Goal: Task Accomplishment & Management: Use online tool/utility

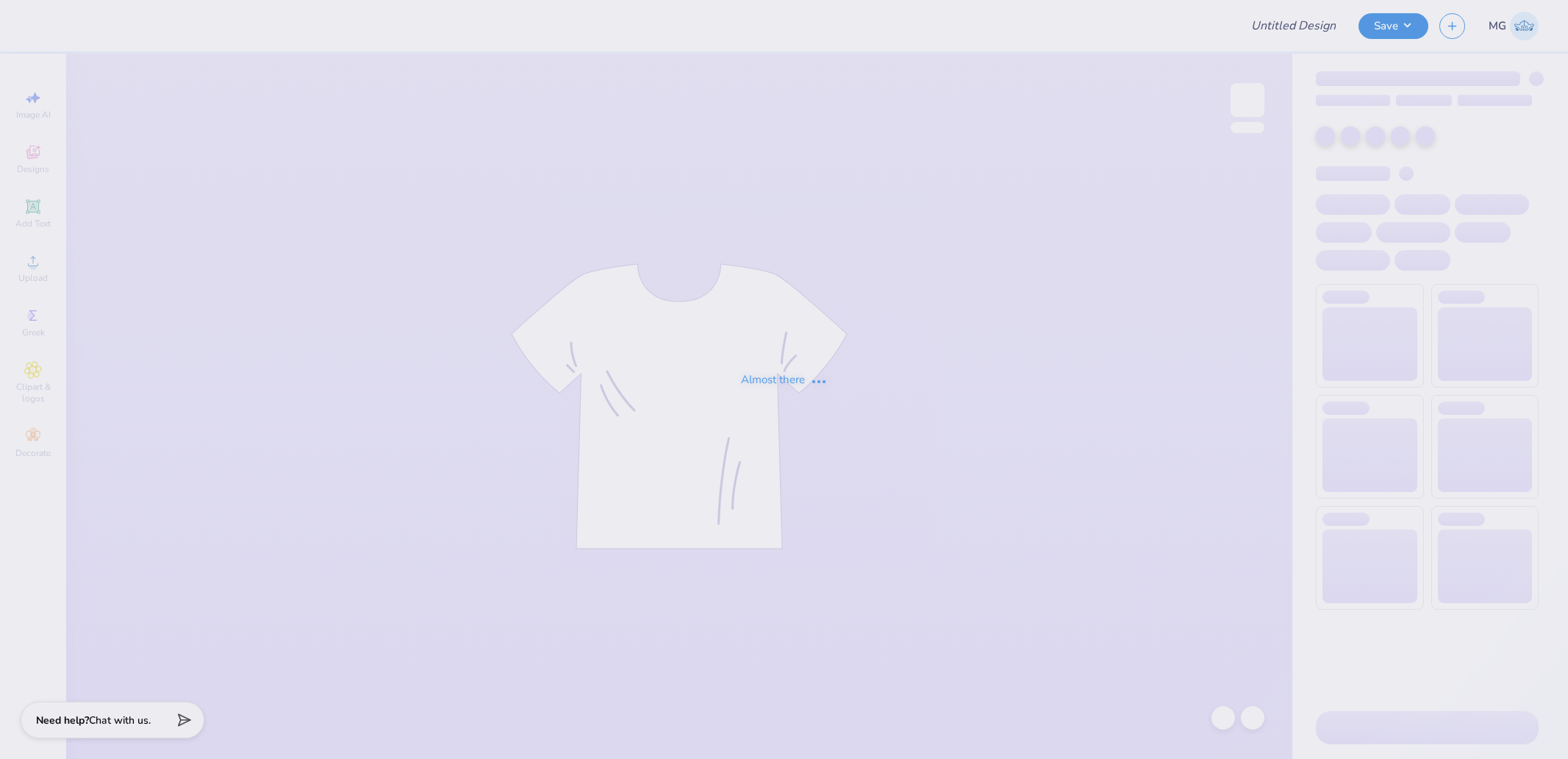
type input "TriDelt Recruitment Tank Fall 2025 v2"
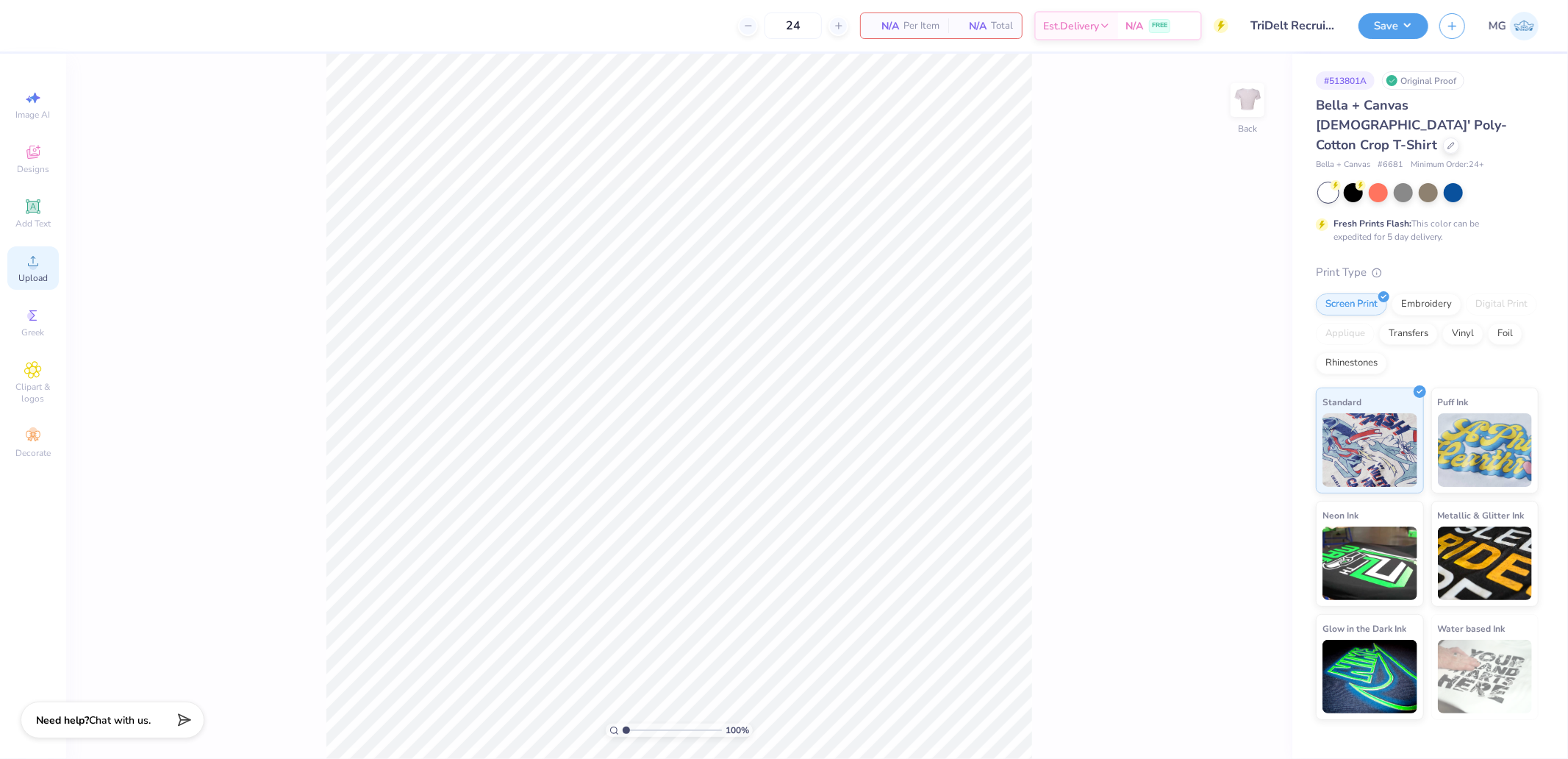
click at [40, 275] on span "Upload" at bounding box center [33, 278] width 29 height 12
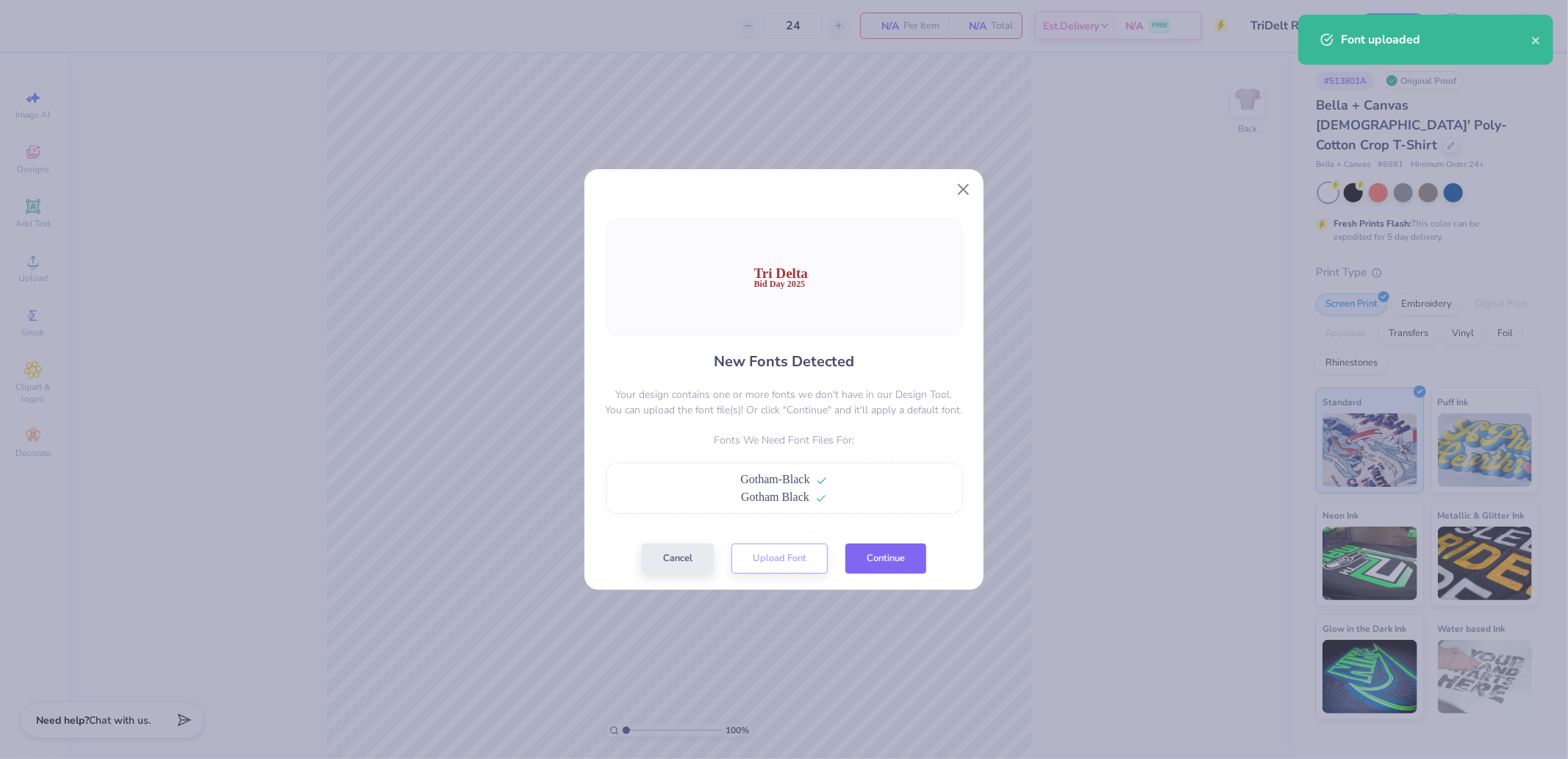
click at [890, 557] on button "Continue" at bounding box center [885, 559] width 81 height 30
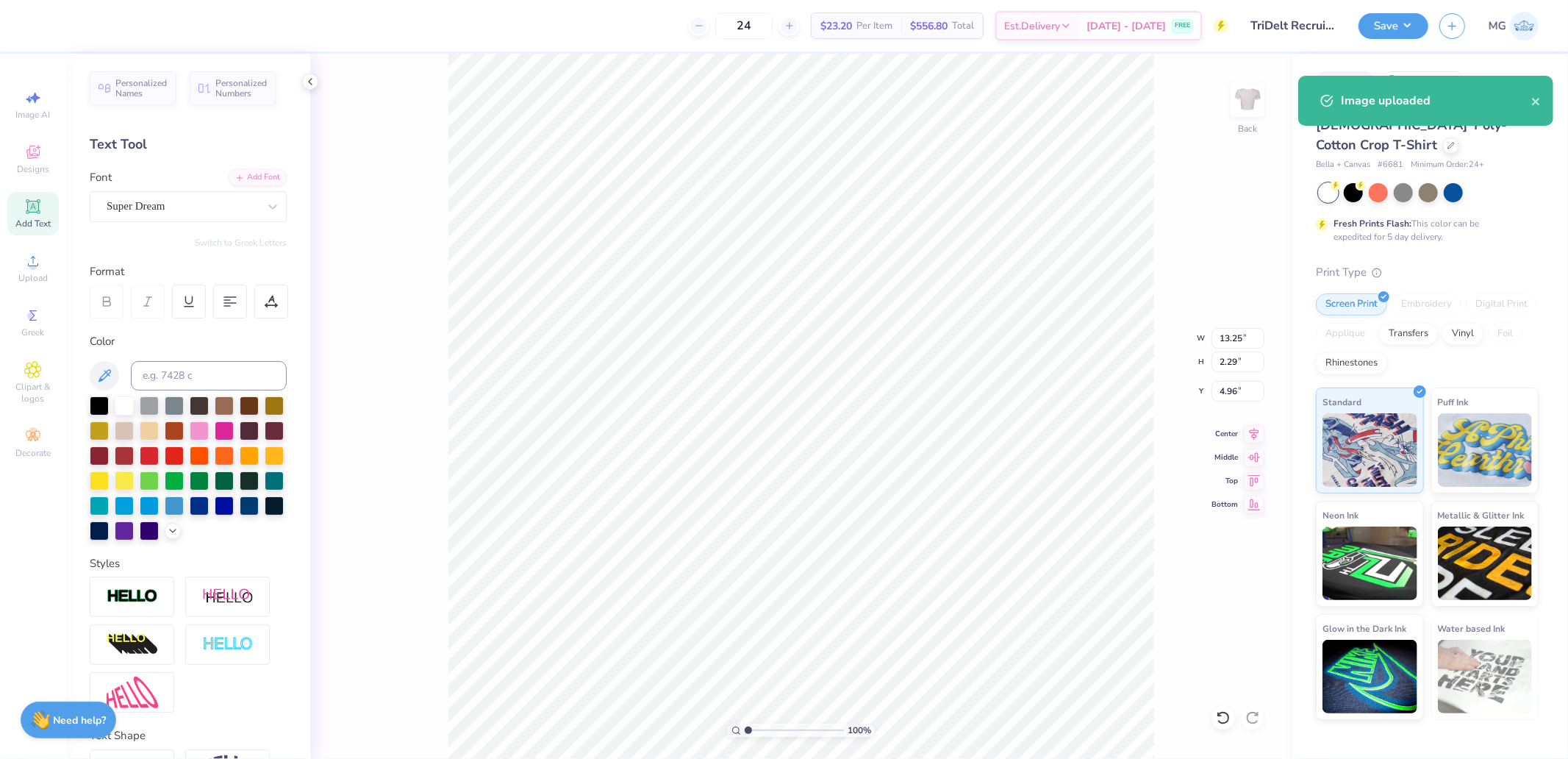
click at [16, 25] on div at bounding box center [14, 25] width 29 height 51
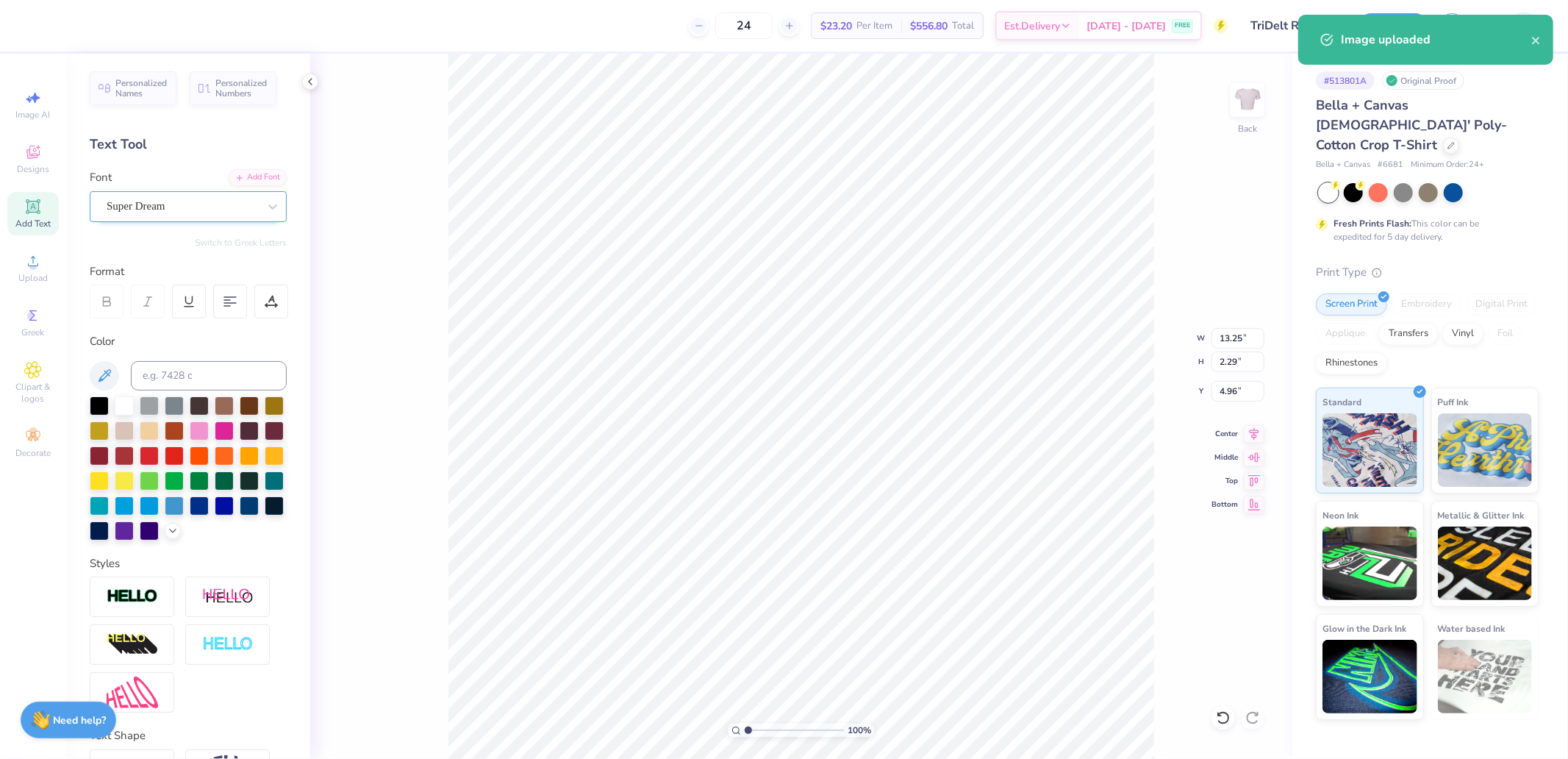
click at [170, 195] on div "Super Dream" at bounding box center [182, 206] width 154 height 23
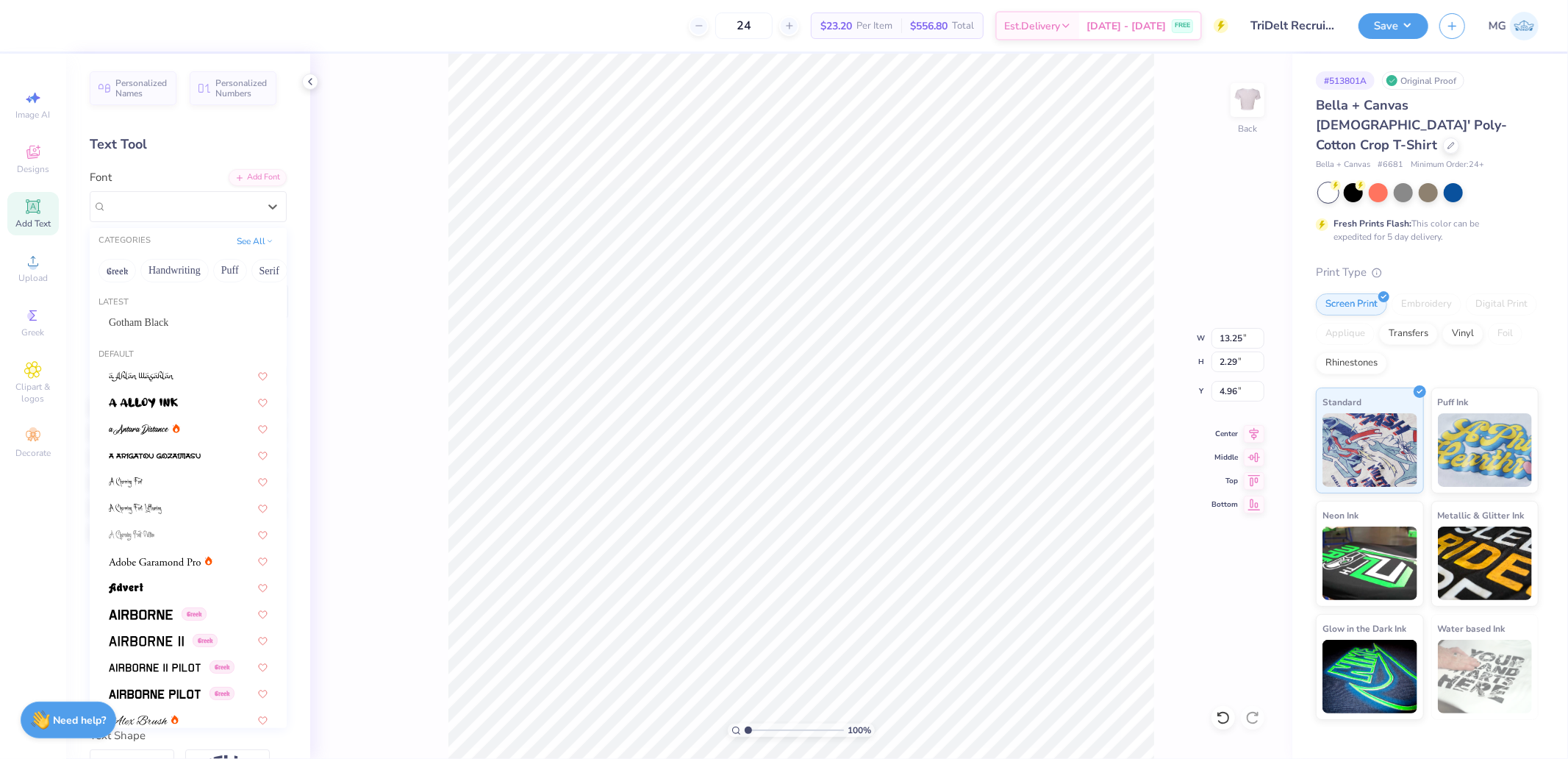
click at [156, 310] on div "Latest Gotham Black" at bounding box center [188, 317] width 197 height 53
click at [168, 317] on span "Gotham Black" at bounding box center [138, 323] width 60 height 16
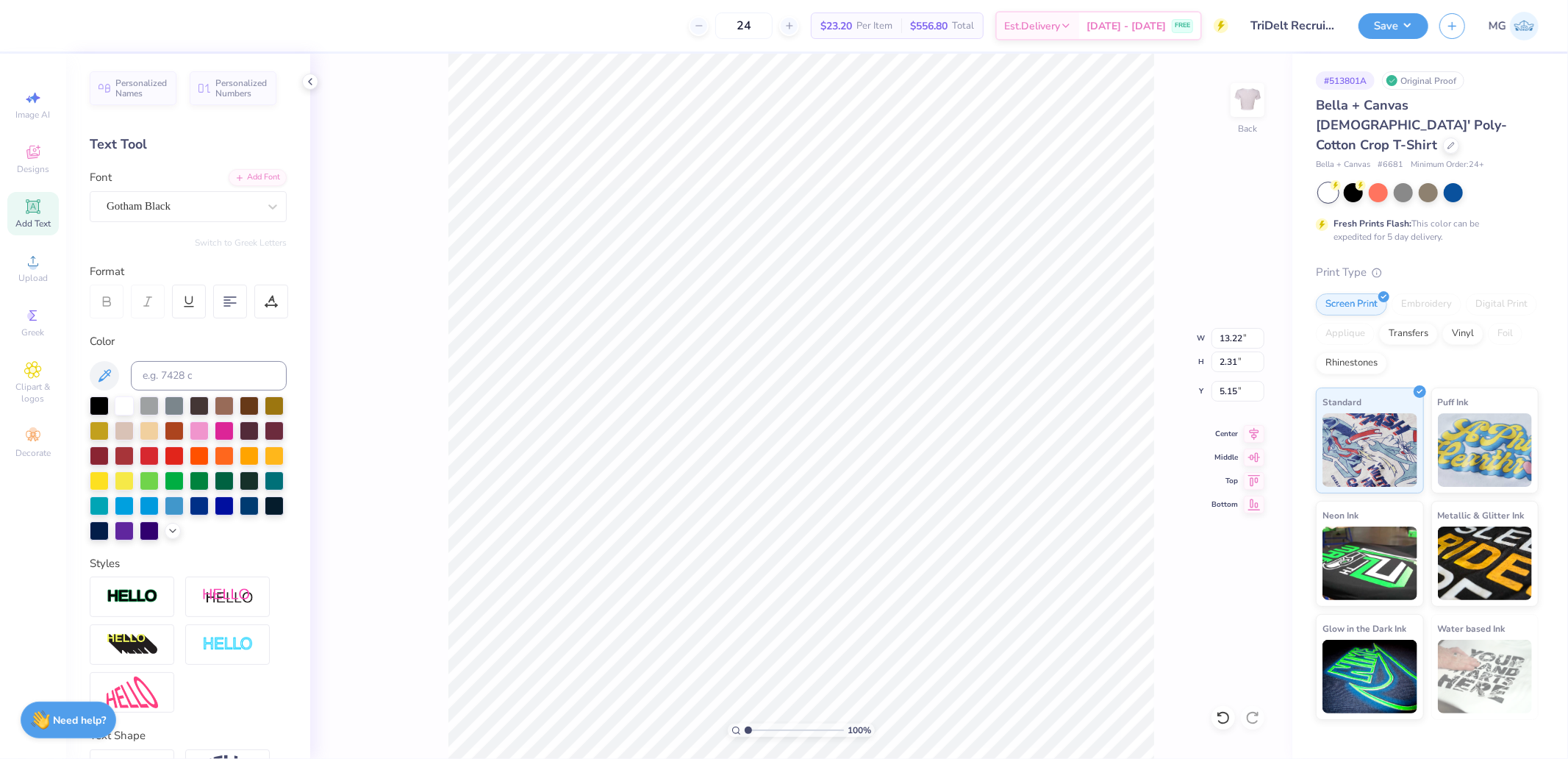
type input "13.22"
type input "2.31"
type input "5.15"
type input "12.29"
type input "1.78"
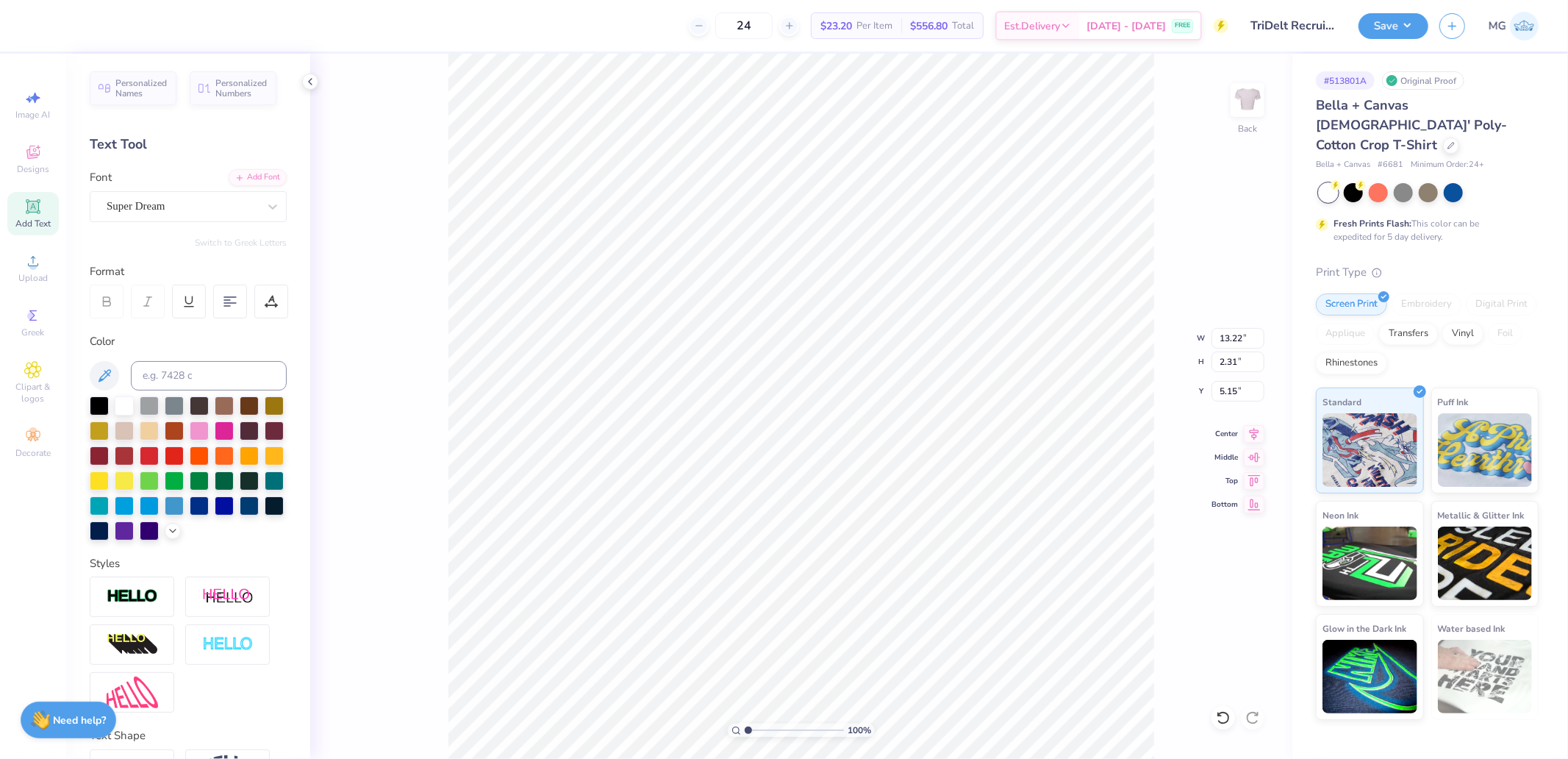
type input "7.78"
click at [172, 216] on div "Super Dream" at bounding box center [182, 206] width 154 height 23
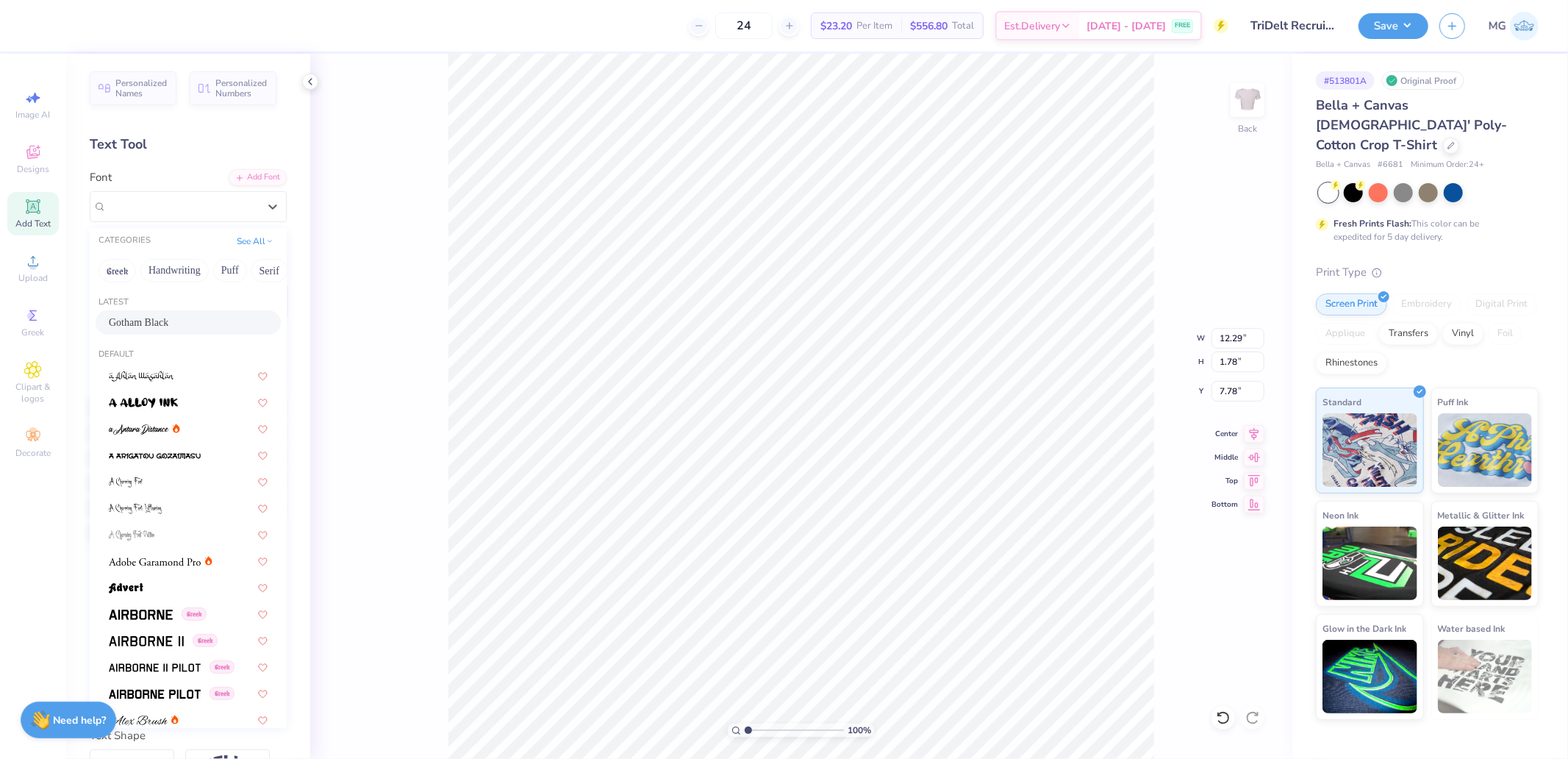
click at [159, 313] on div "Gotham Black" at bounding box center [188, 323] width 185 height 25
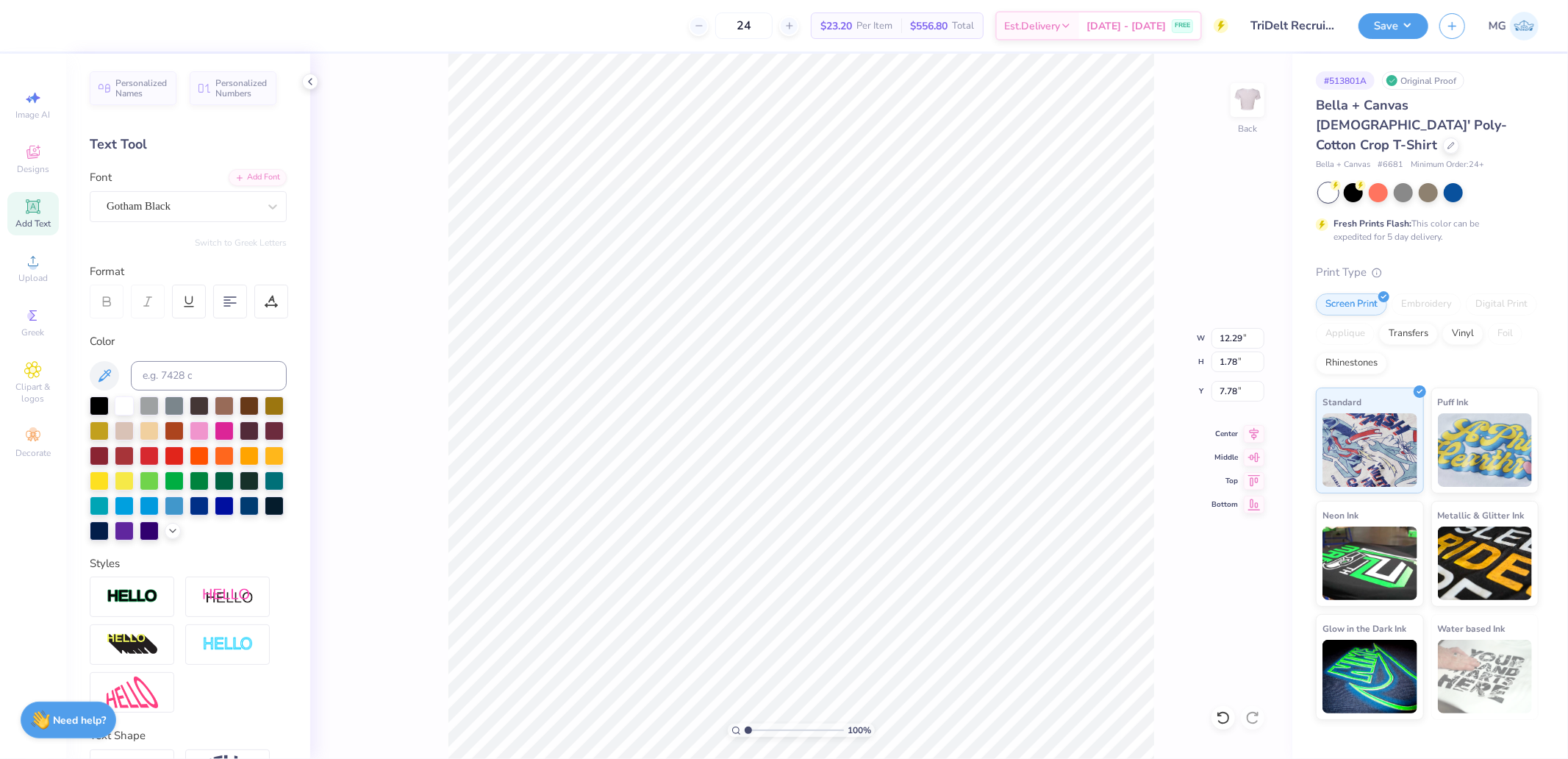
type input "13.22"
type input "1.76"
type input "7.76"
click at [1238, 343] on input "13.22" at bounding box center [1237, 338] width 53 height 21
type input "3"
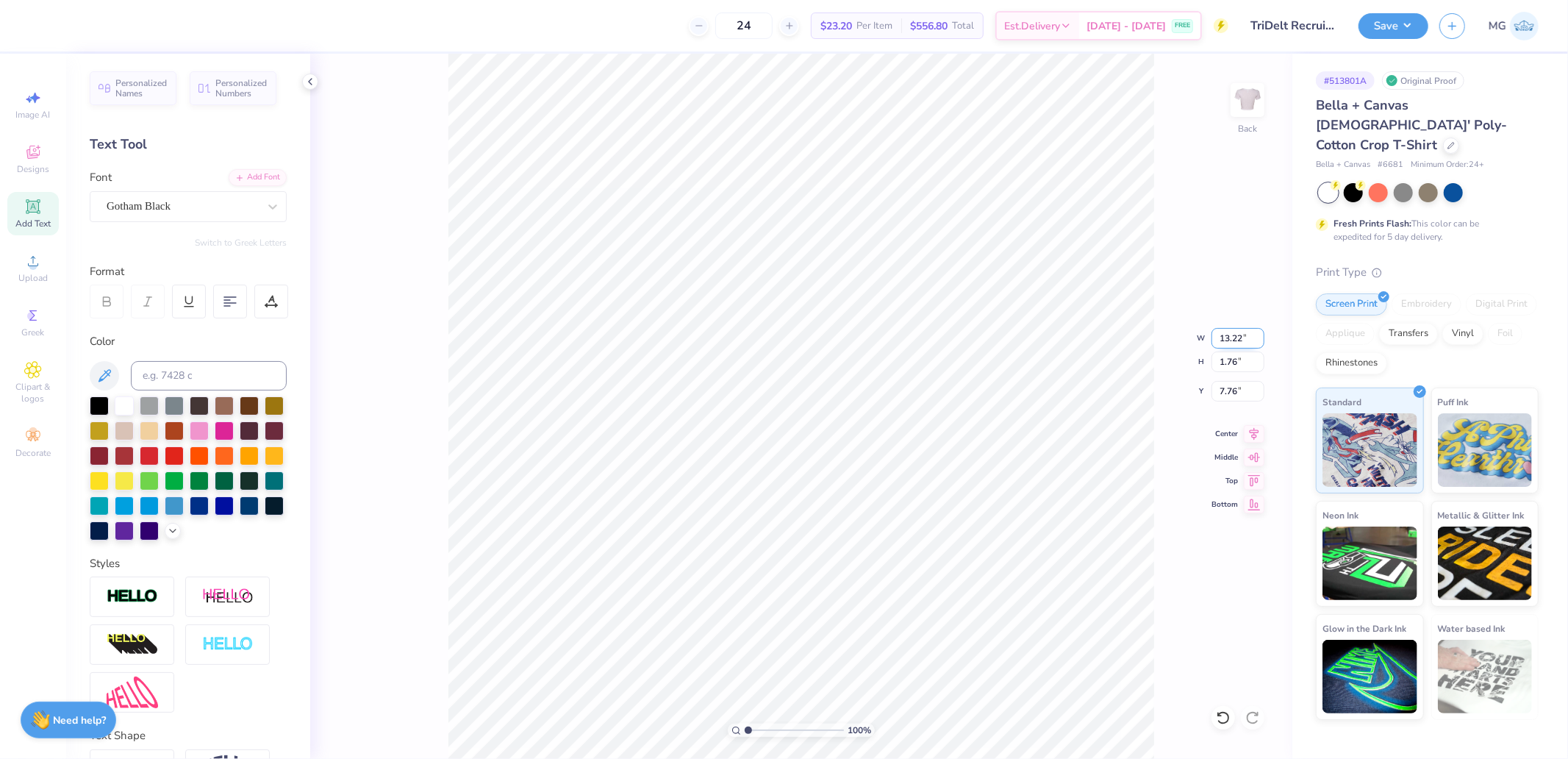
click at [1223, 341] on input "13.22" at bounding box center [1237, 338] width 53 height 21
type input "3.00"
type input "0.40"
type input "8.44"
type input "13.22"
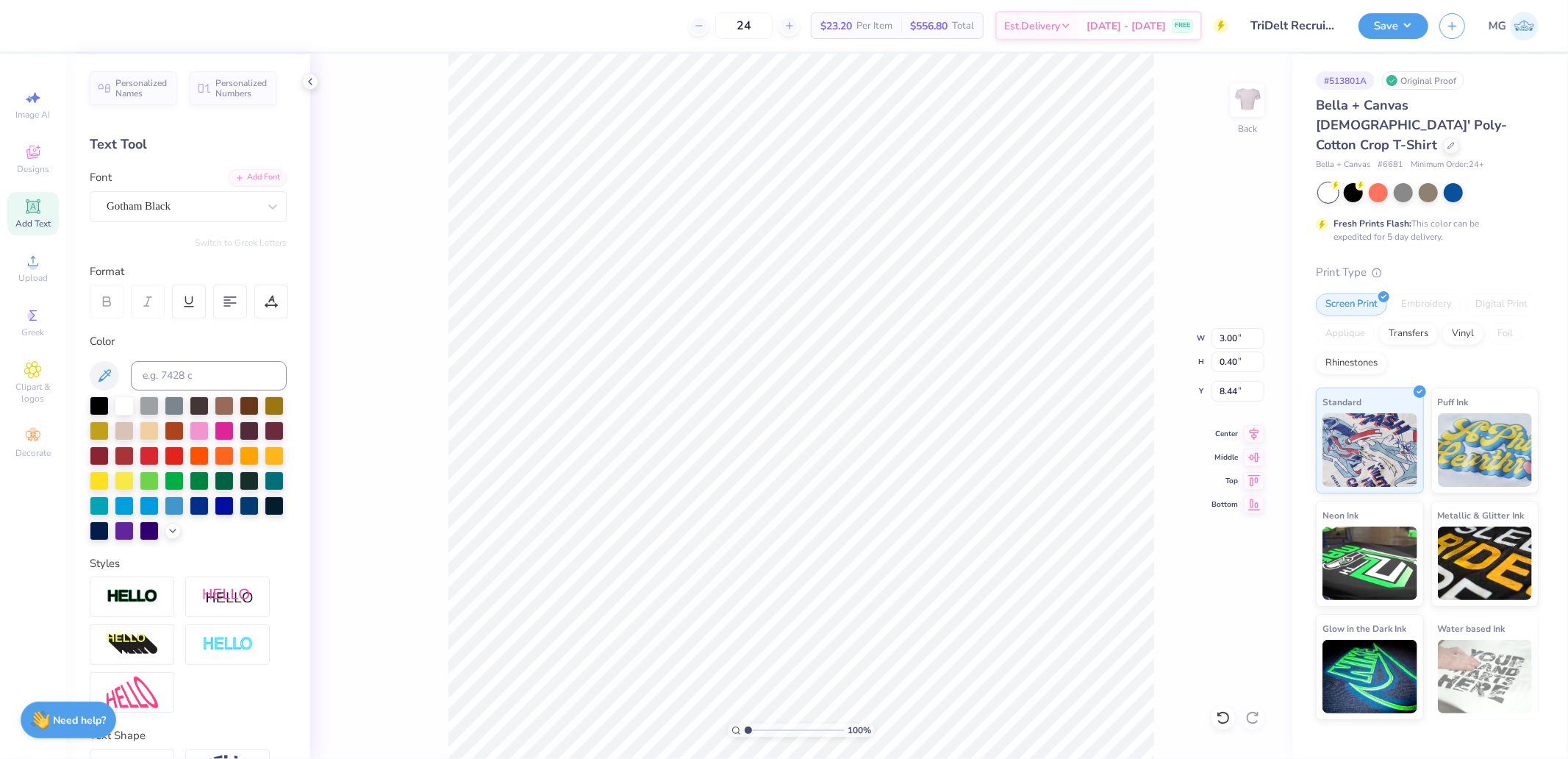
type input "2.31"
type input "5.15"
click at [1246, 336] on input "13.22" at bounding box center [1237, 338] width 53 height 21
type input "2"
type input "3.00"
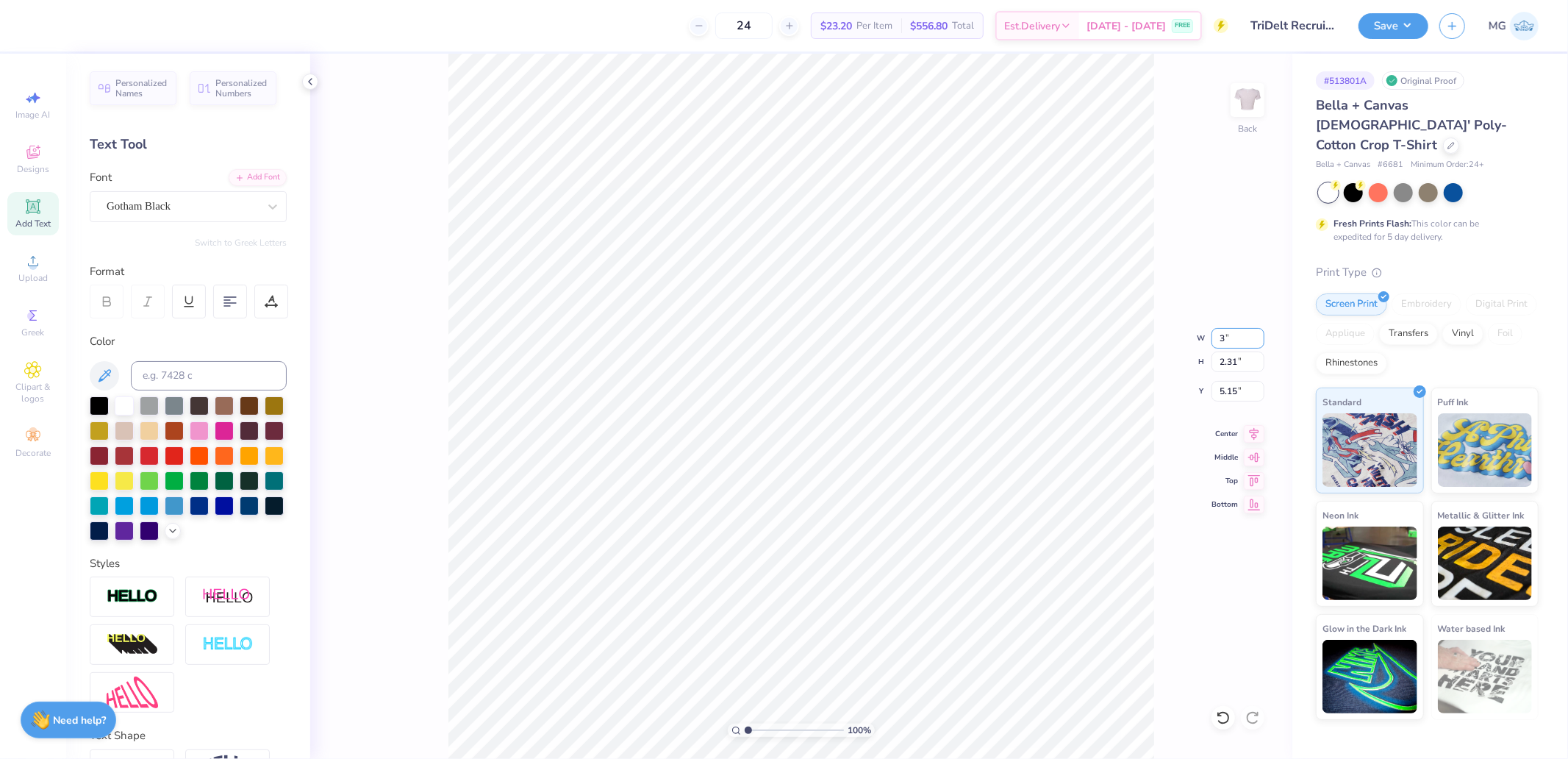
type input "0.52"
type input "6.05"
click at [1260, 433] on icon at bounding box center [1254, 432] width 21 height 18
type input "6.57"
drag, startPoint x: 757, startPoint y: 729, endPoint x: 772, endPoint y: 728, distance: 15.0
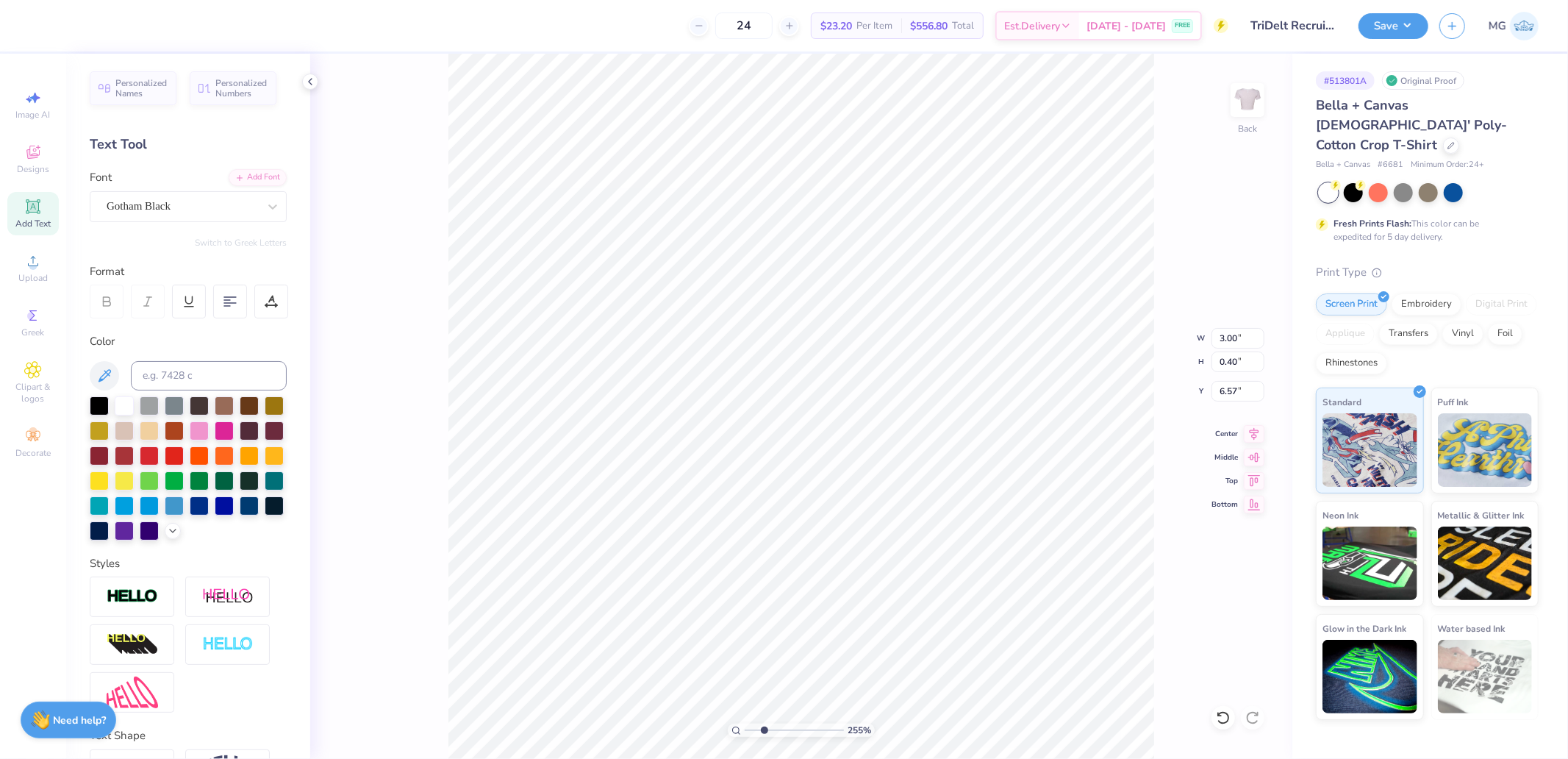
type input "2.79"
click at [766, 730] on input "range" at bounding box center [794, 730] width 99 height 13
type input "6.73"
click at [1254, 431] on icon at bounding box center [1254, 432] width 10 height 13
drag, startPoint x: 768, startPoint y: 729, endPoint x: 707, endPoint y: 738, distance: 61.7
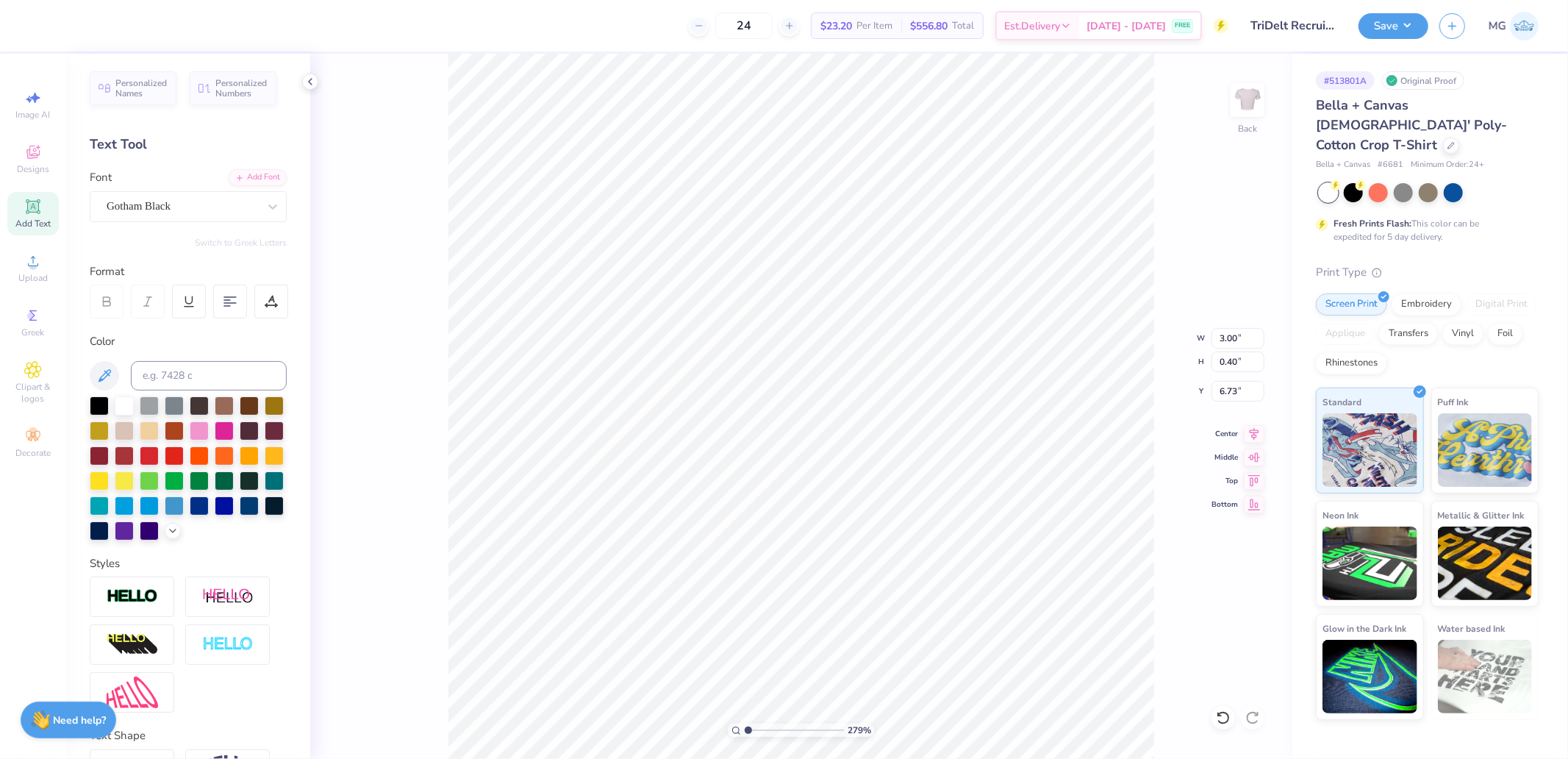
type input "1"
click at [745, 737] on input "range" at bounding box center [794, 730] width 99 height 13
type input "1.08"
click at [1226, 392] on input "3.15" at bounding box center [1237, 391] width 53 height 21
type input "3.00"
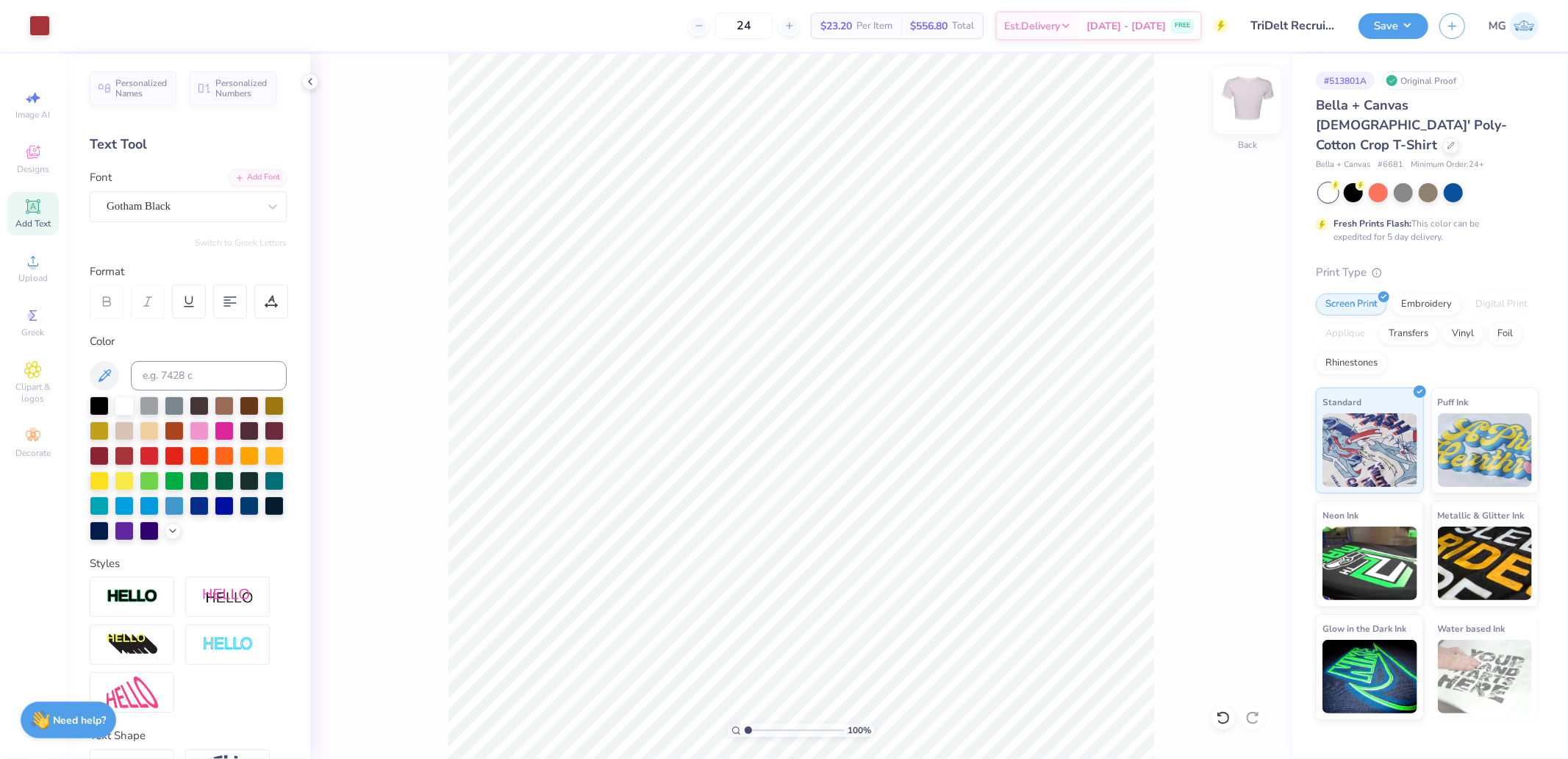
click at [1257, 97] on img at bounding box center [1247, 100] width 59 height 59
click at [71, 278] on div "Personalized Names Personalized Numbers Text Tool Add Font Font Gotham Black Sw…" at bounding box center [188, 406] width 244 height 705
click at [45, 266] on div "Upload" at bounding box center [33, 268] width 51 height 43
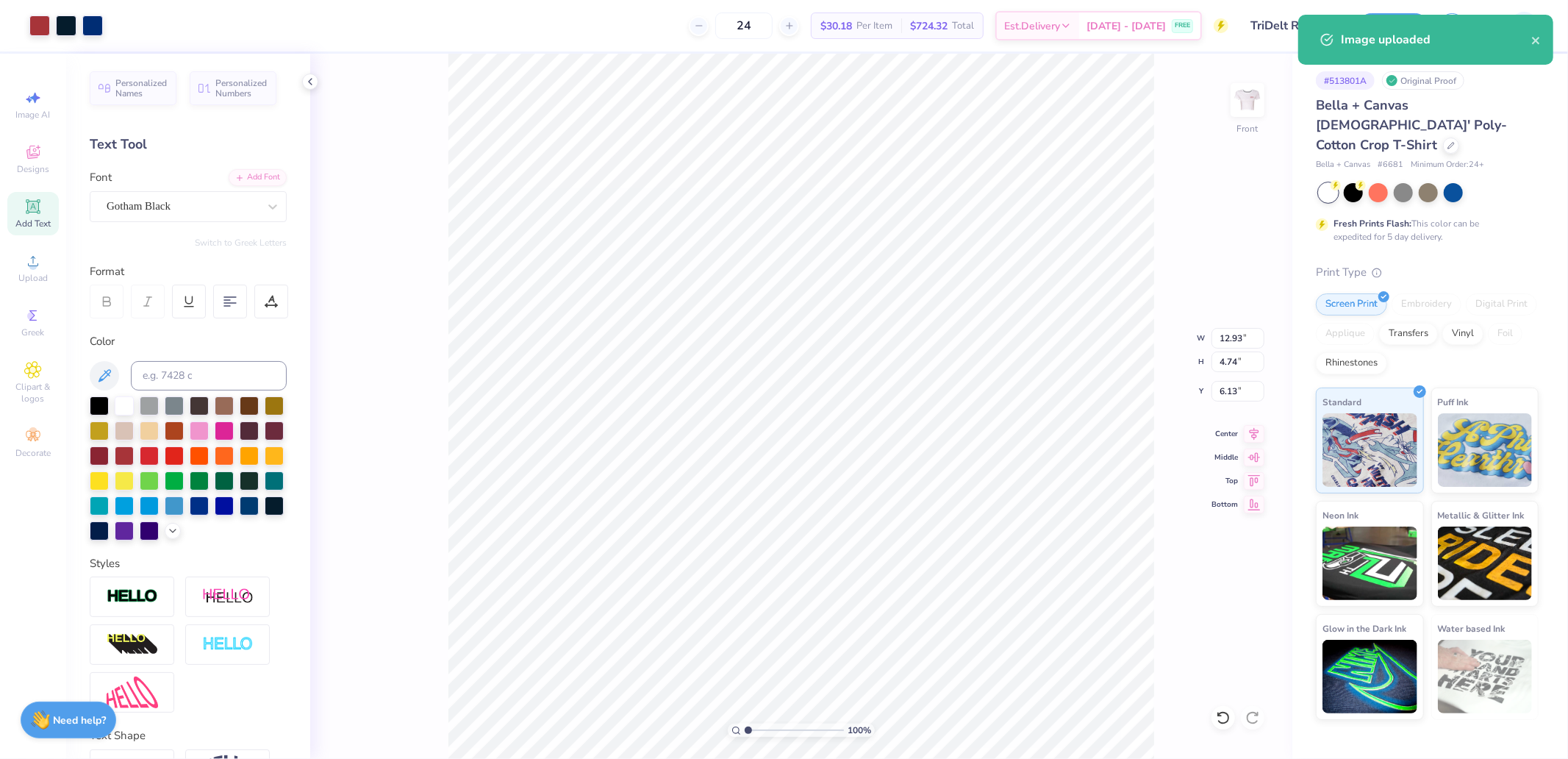
click at [1229, 349] on div "100 % Front W 12.93 12.93 " H 4.74 4.74 " Y 6.13 6.13 " Center Middle Top Bottom" at bounding box center [801, 406] width 982 height 705
click at [1231, 341] on input "12.93" at bounding box center [1237, 338] width 53 height 21
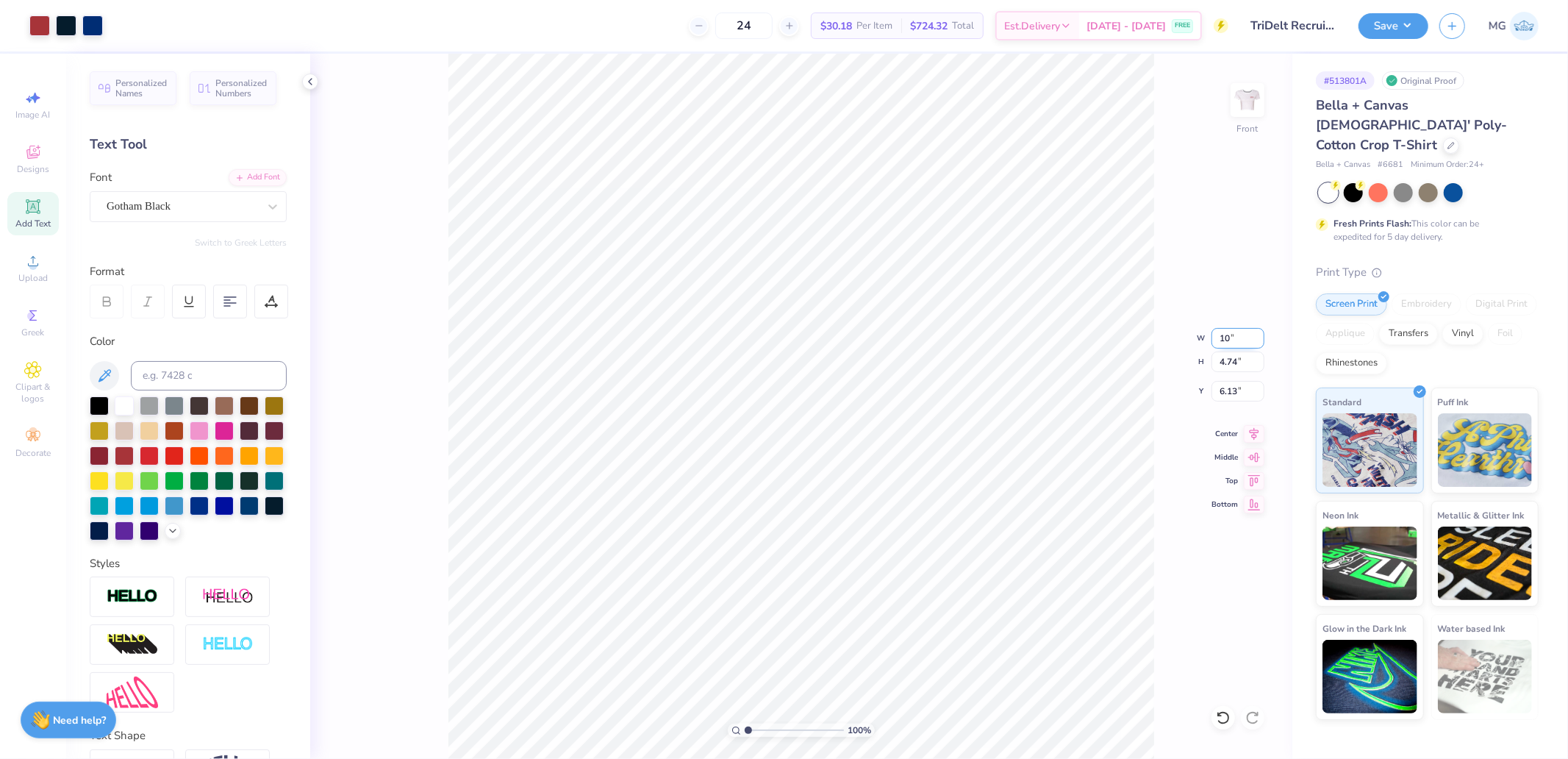
type input "10.00"
type input "3.67"
type input "6.67"
click at [1236, 338] on input "10.00" at bounding box center [1237, 338] width 53 height 21
type input "9.00"
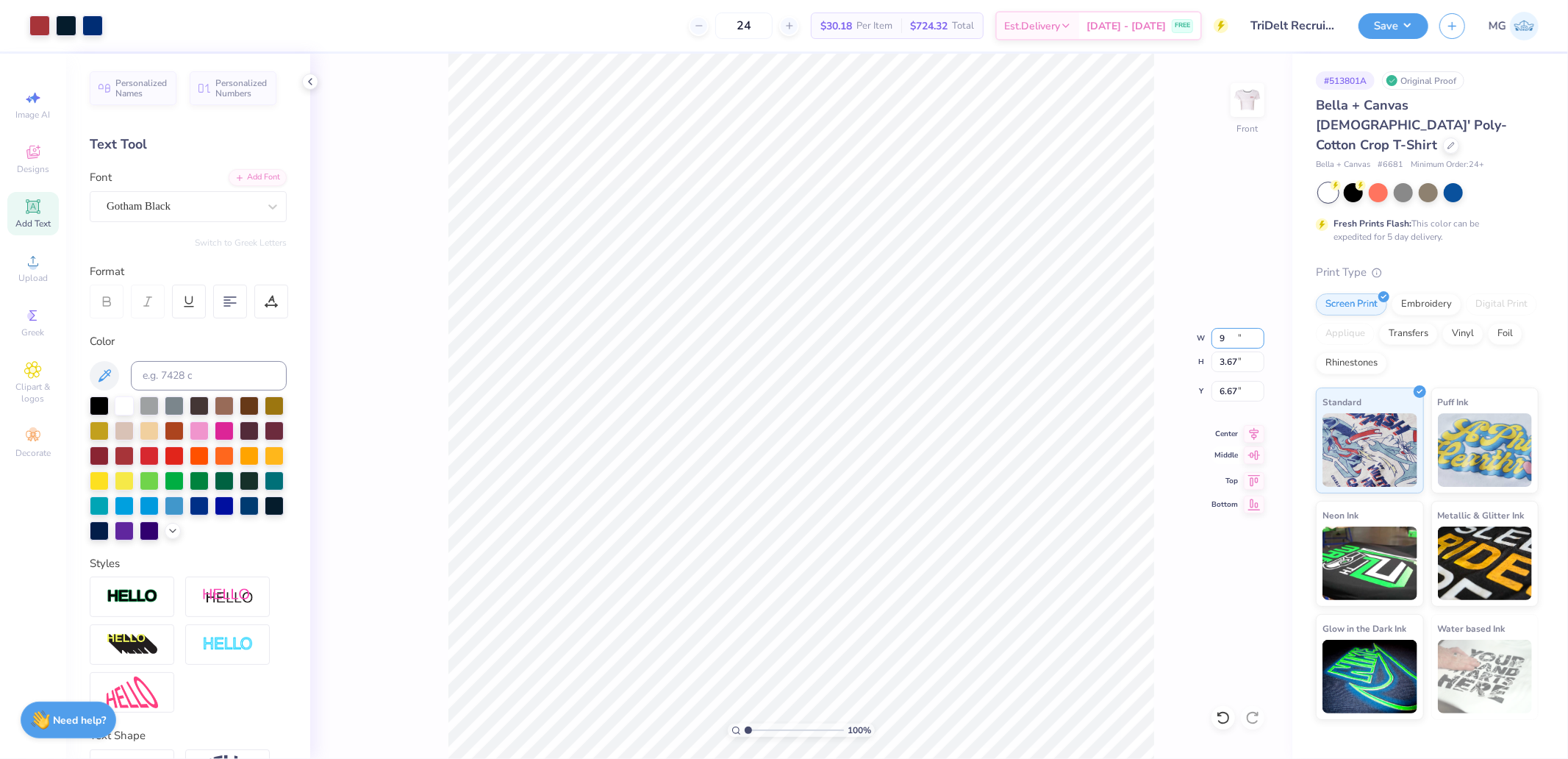
type input "3.30"
drag, startPoint x: 1252, startPoint y: 480, endPoint x: 1243, endPoint y: 396, distance: 84.5
click at [1252, 479] on icon at bounding box center [1254, 479] width 21 height 18
click at [1243, 396] on input "6.85" at bounding box center [1237, 391] width 53 height 21
type input "3.00"
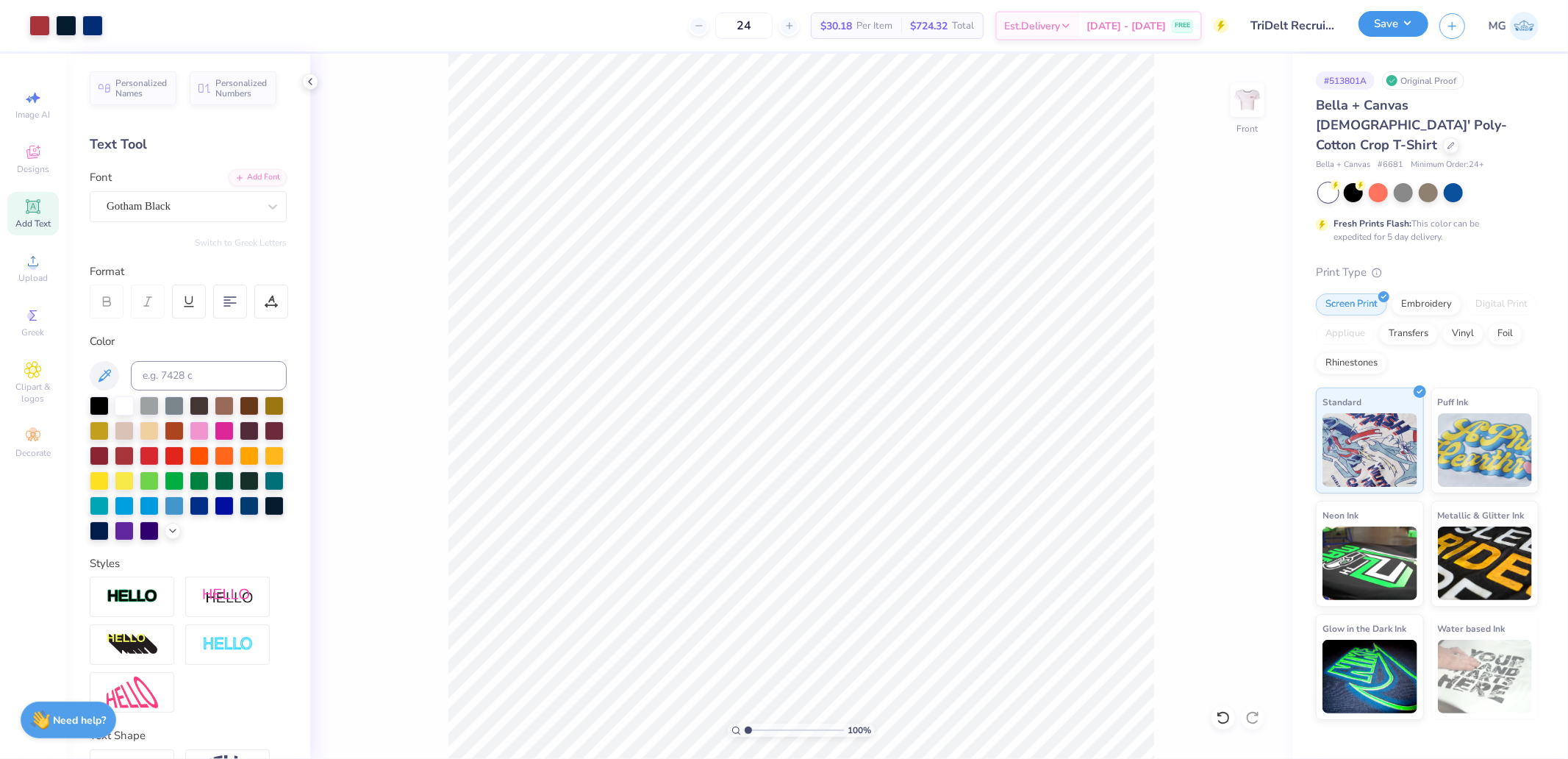
click at [1400, 24] on button "Save" at bounding box center [1393, 24] width 70 height 26
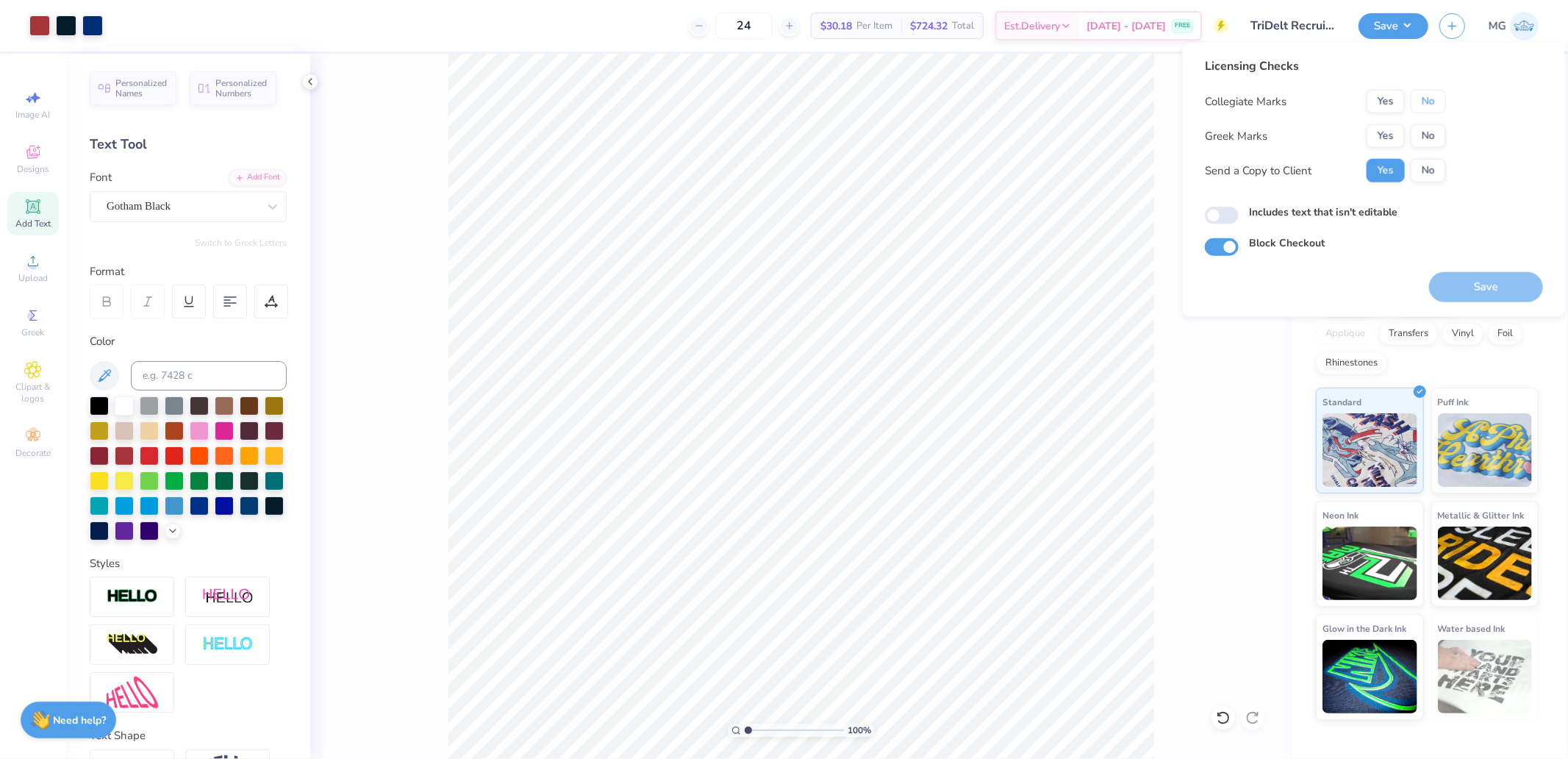
click at [1433, 101] on button "No" at bounding box center [1428, 101] width 35 height 24
click at [1387, 138] on button "Yes" at bounding box center [1385, 136] width 38 height 24
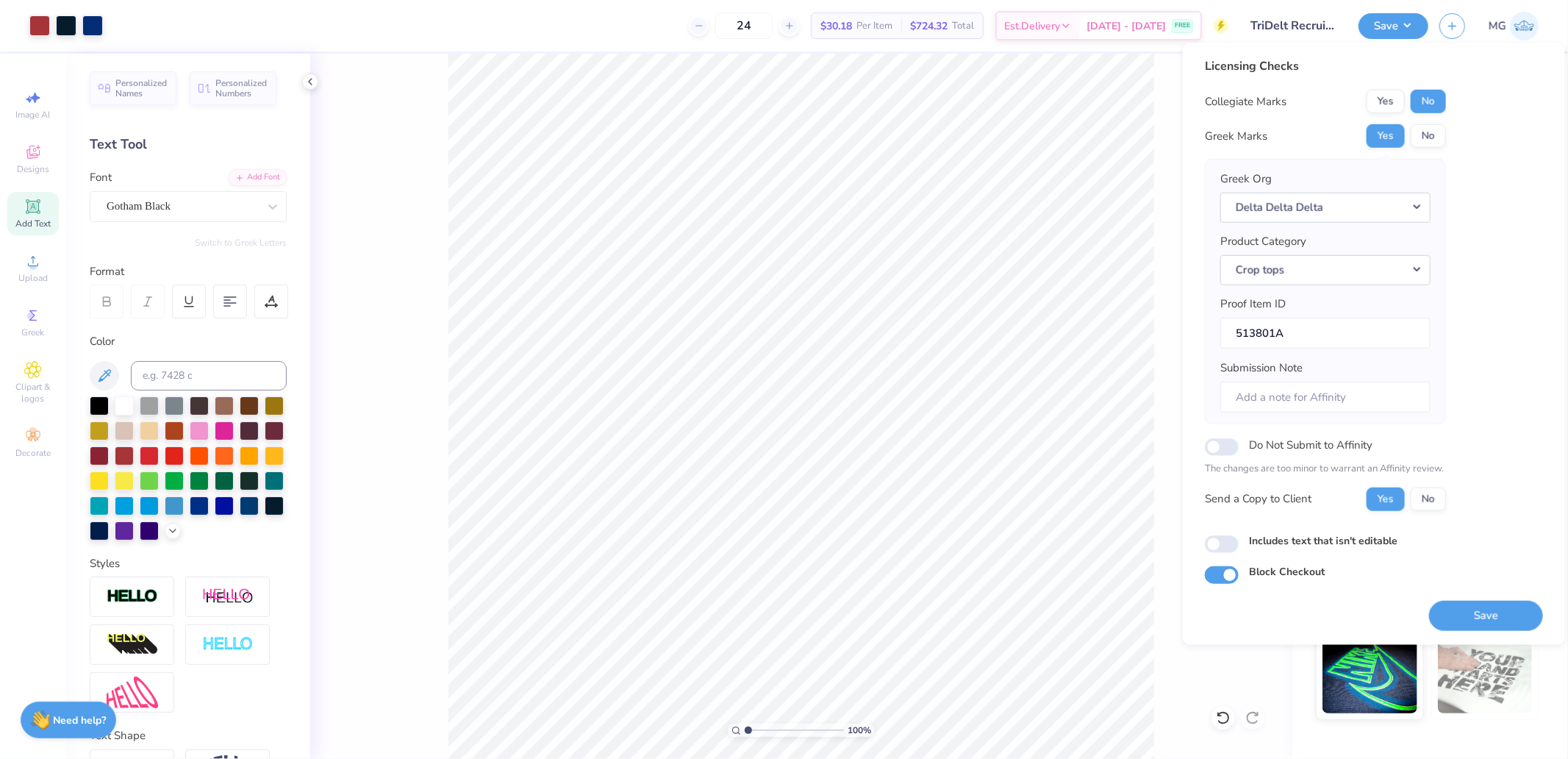
click at [1486, 608] on button "Save" at bounding box center [1485, 615] width 114 height 30
